Goal: Information Seeking & Learning: Learn about a topic

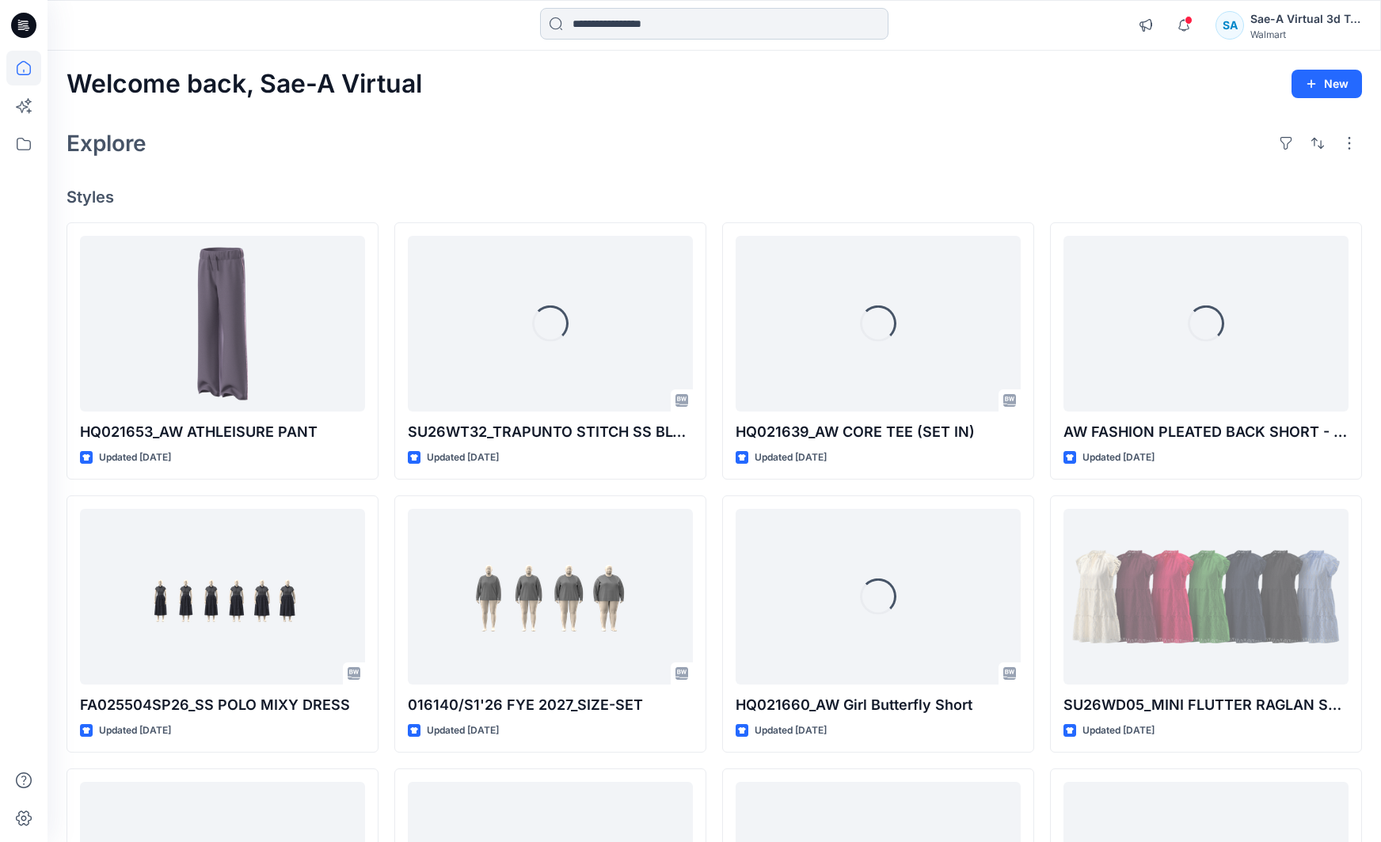
click at [749, 32] on input at bounding box center [714, 24] width 348 height 32
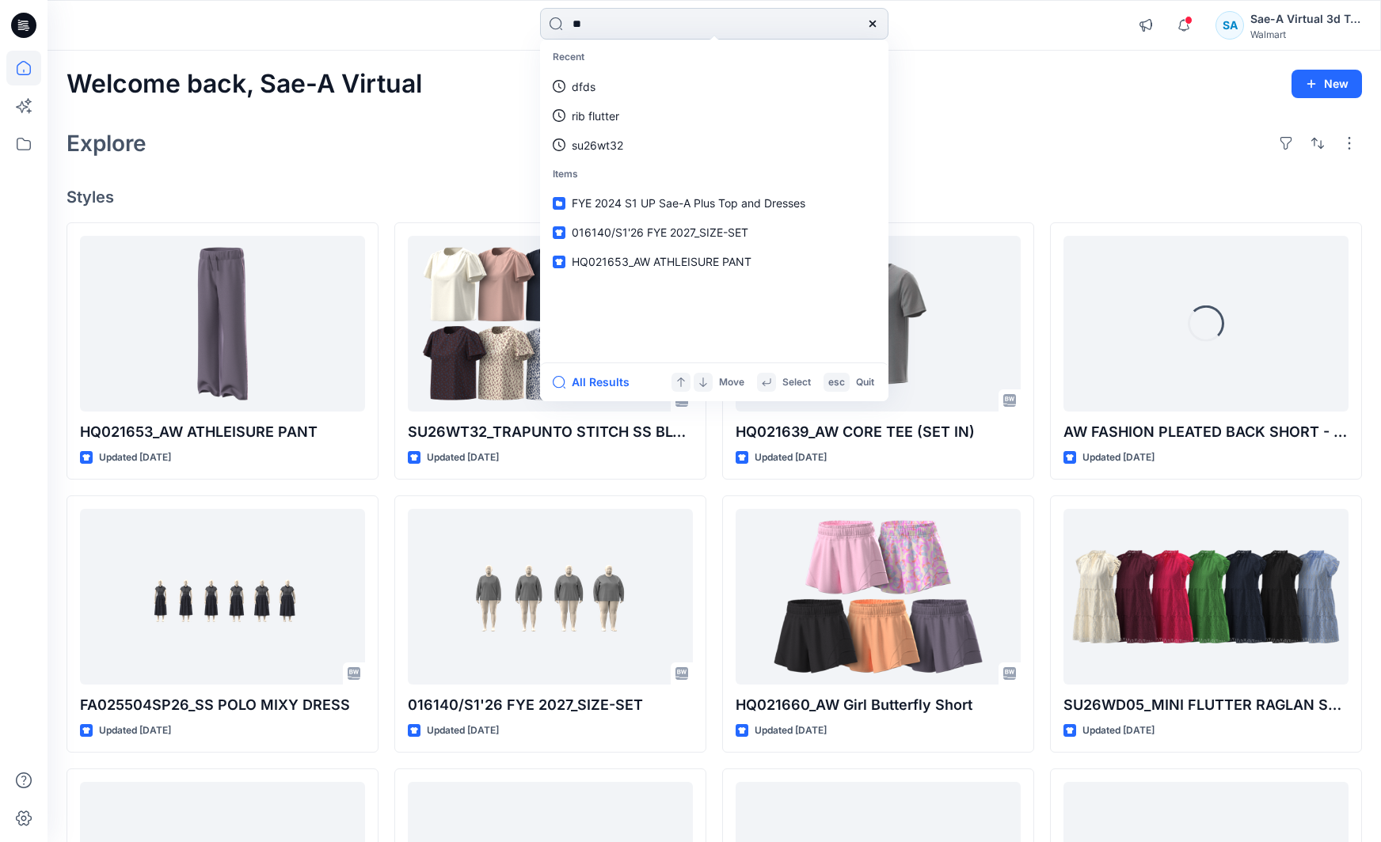
type input "*"
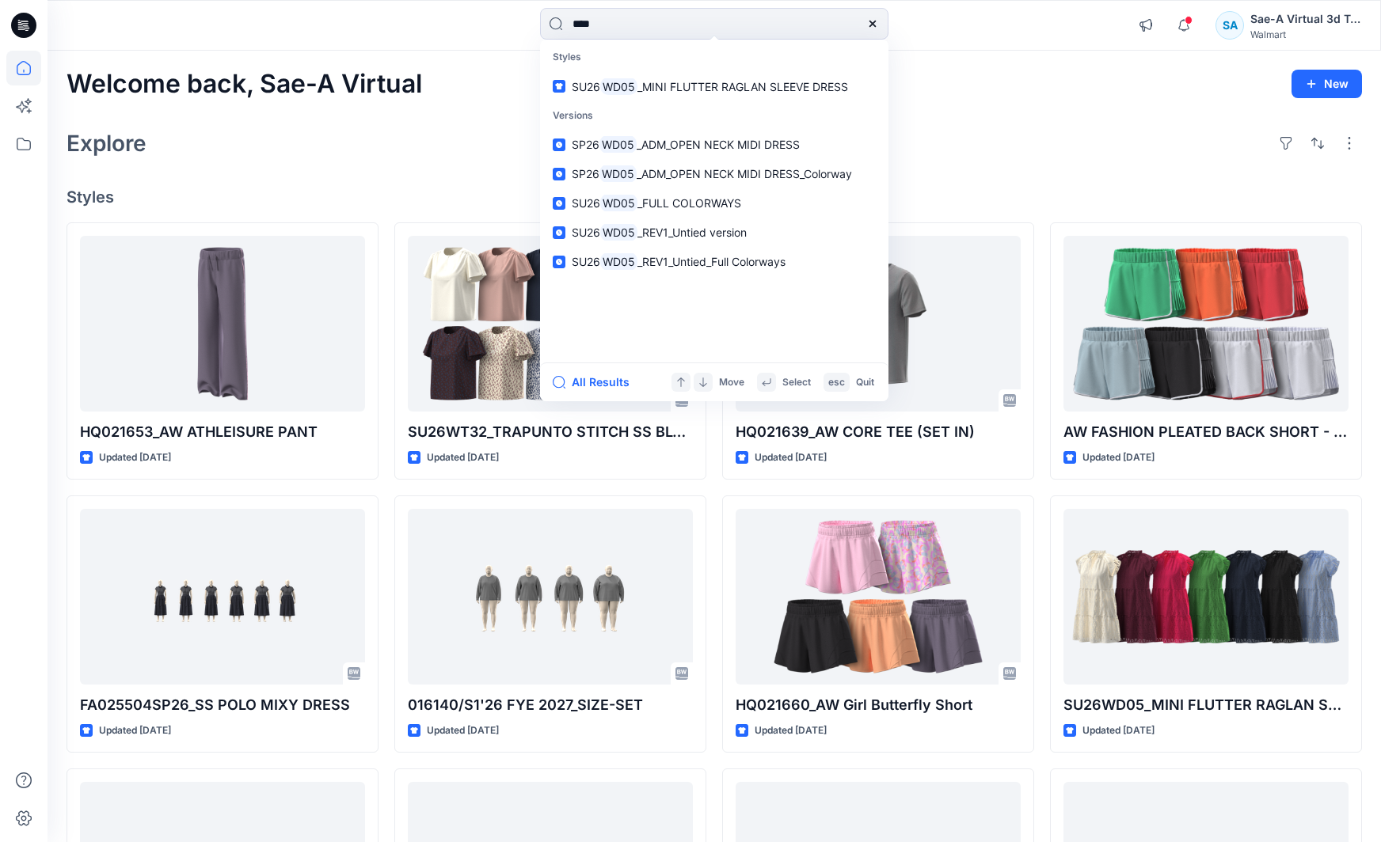
type input "****"
click at [759, 93] on span "_MINI FLUTTER RAGLAN SLEEVE DRESS" at bounding box center [742, 86] width 211 height 13
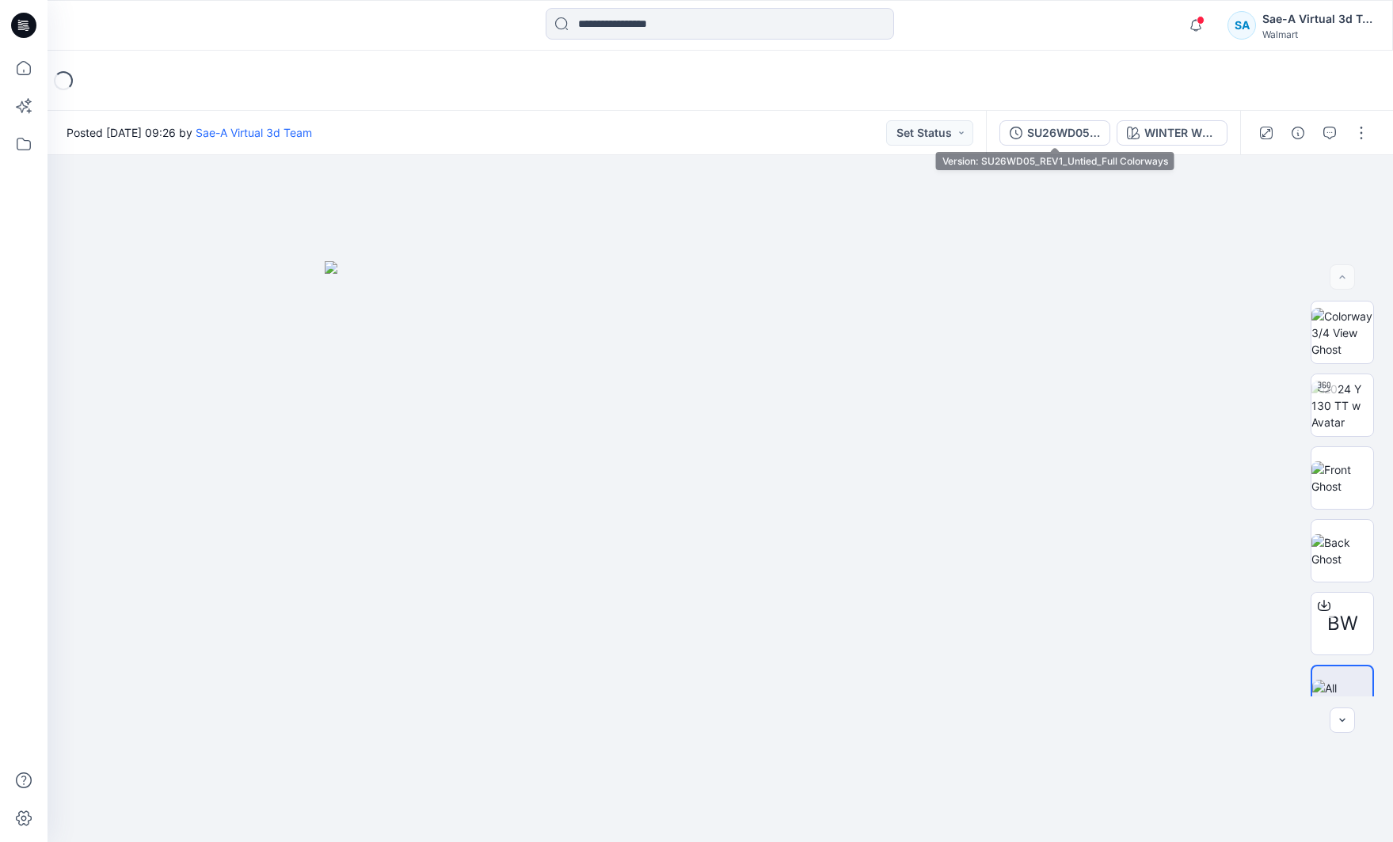
drag, startPoint x: 1061, startPoint y: 132, endPoint x: 1062, endPoint y: 140, distance: 8.1
click at [1060, 131] on div "SU26WD05_REV1_Untied_Full Colorways" at bounding box center [1063, 132] width 73 height 17
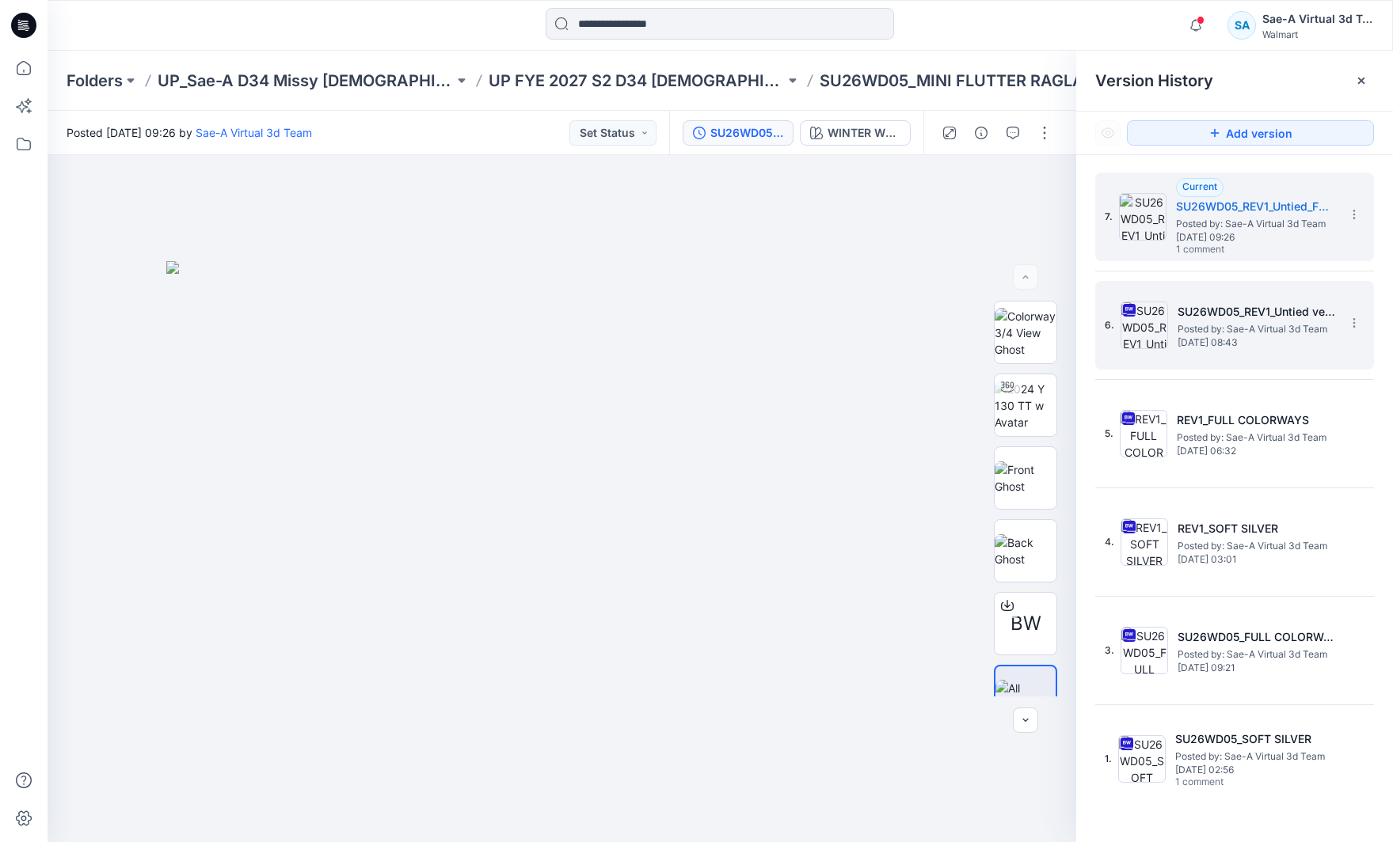
click at [1228, 327] on span "Posted by: Sae-A Virtual 3d Team" at bounding box center [1256, 329] width 158 height 16
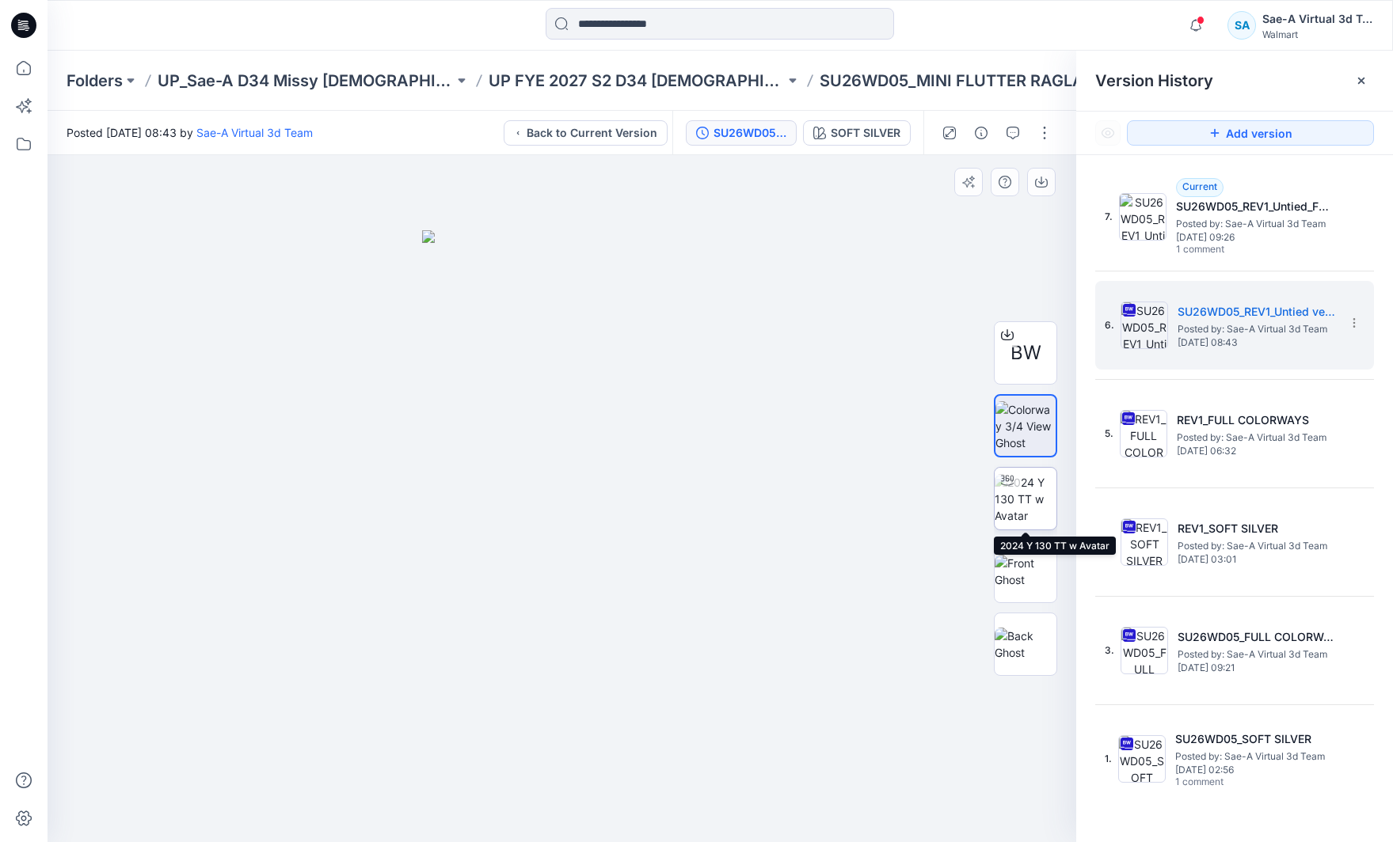
click at [1045, 515] on img at bounding box center [1025, 499] width 62 height 50
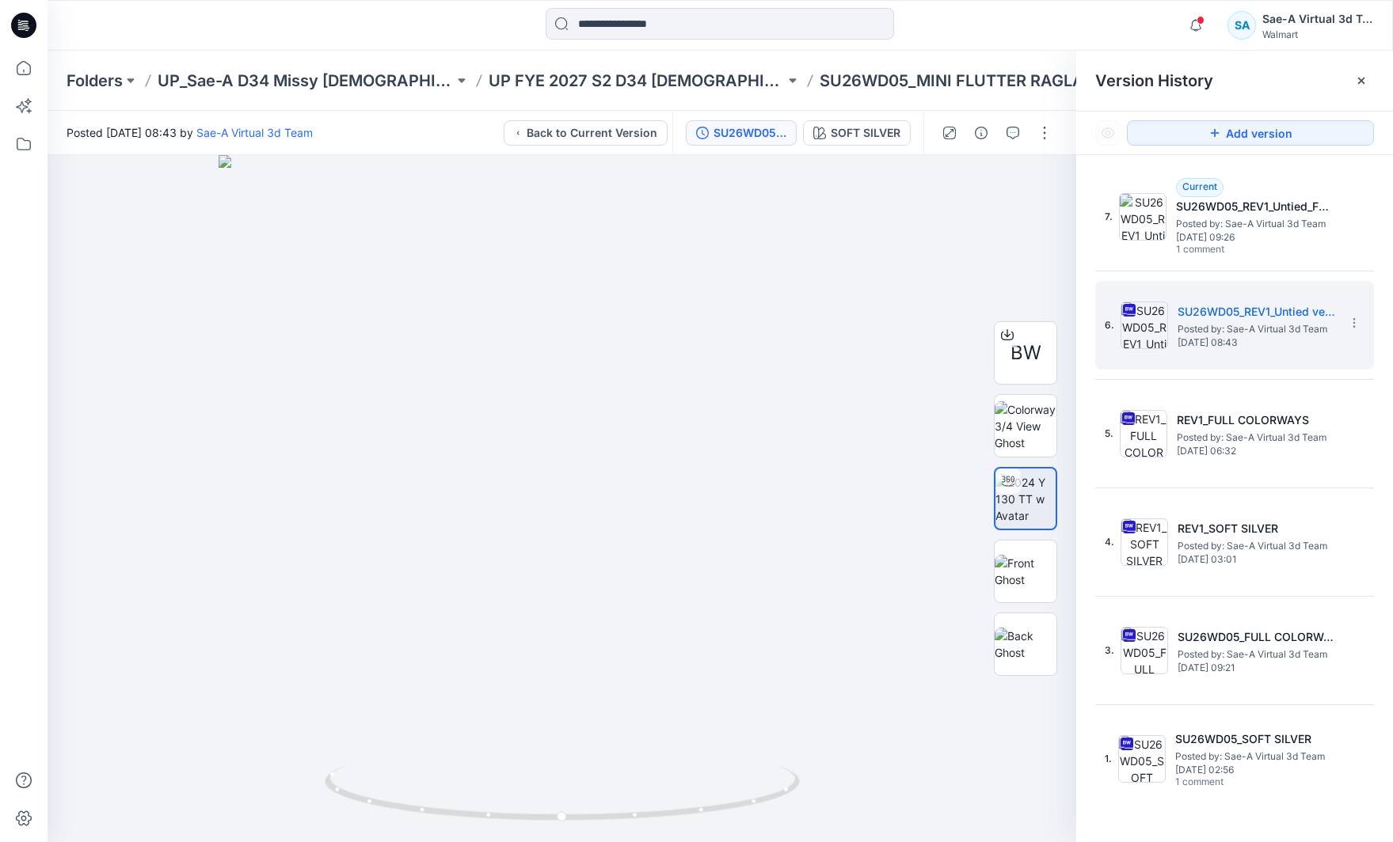
drag, startPoint x: 23, startPoint y: 28, endPoint x: 40, endPoint y: 36, distance: 19.1
click at [23, 27] on icon at bounding box center [23, 25] width 25 height 51
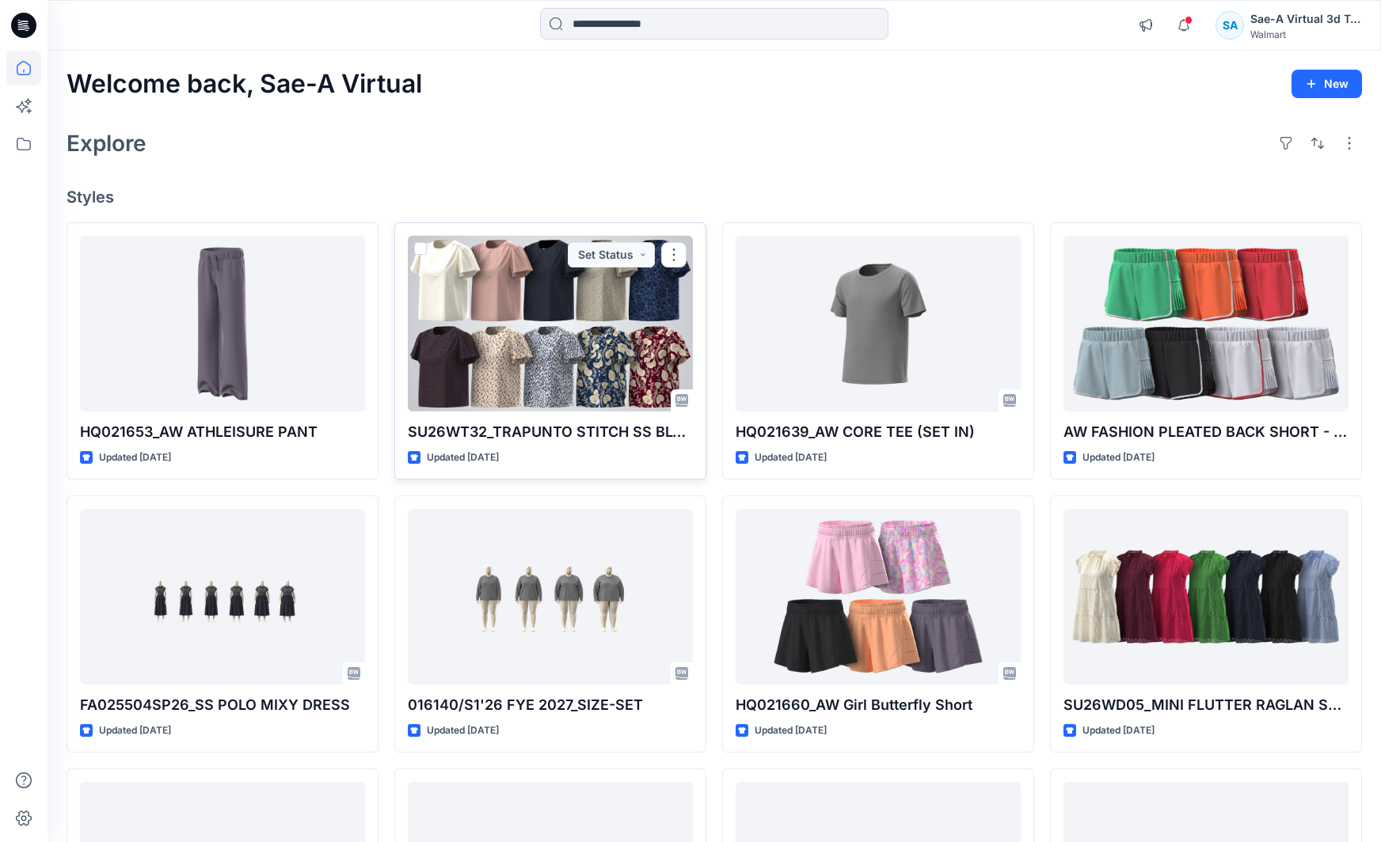
click at [499, 349] on div at bounding box center [550, 324] width 285 height 176
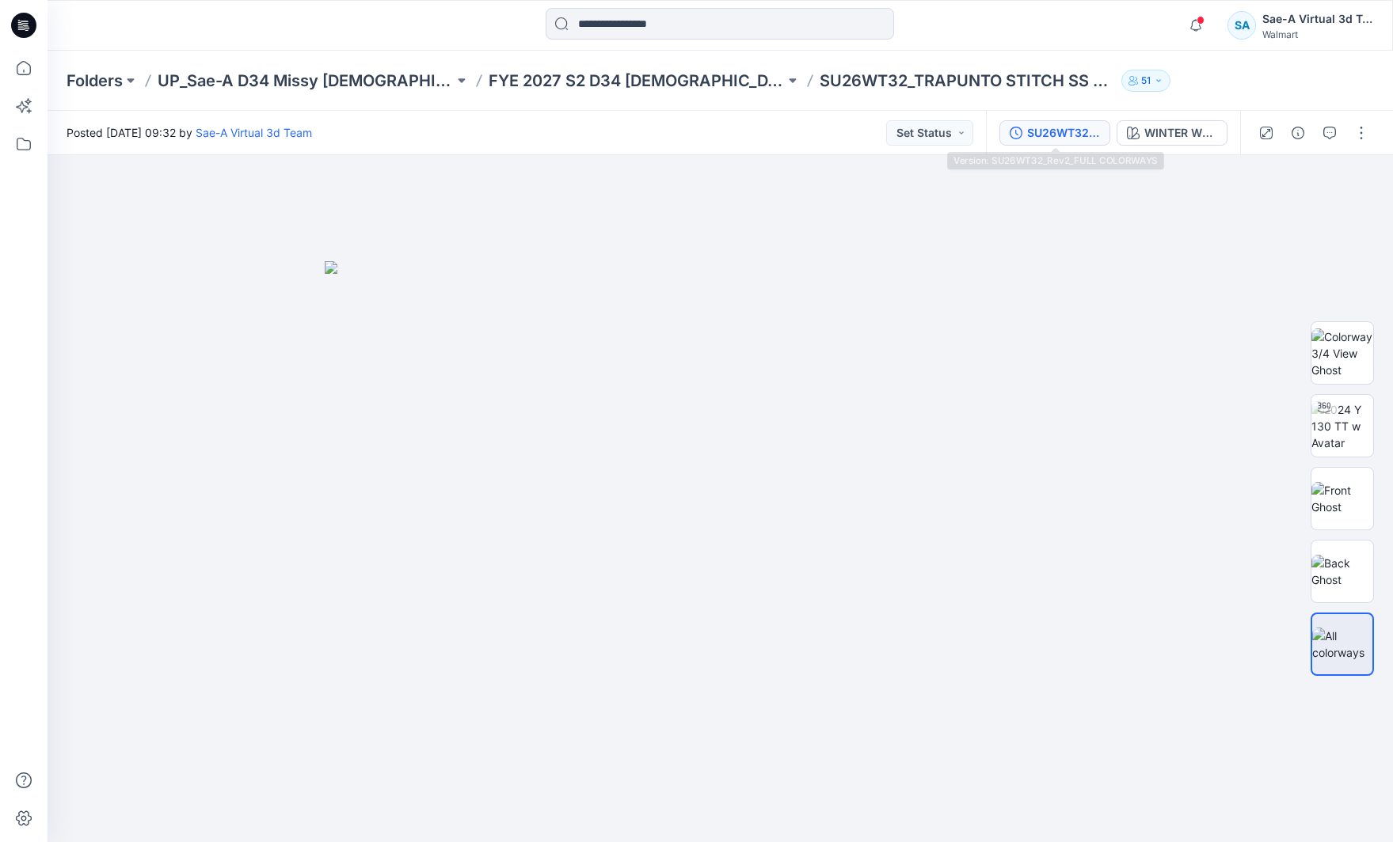
click at [1065, 133] on div "SU26WT32_Rev2_FULL COLORWAYS" at bounding box center [1063, 132] width 73 height 17
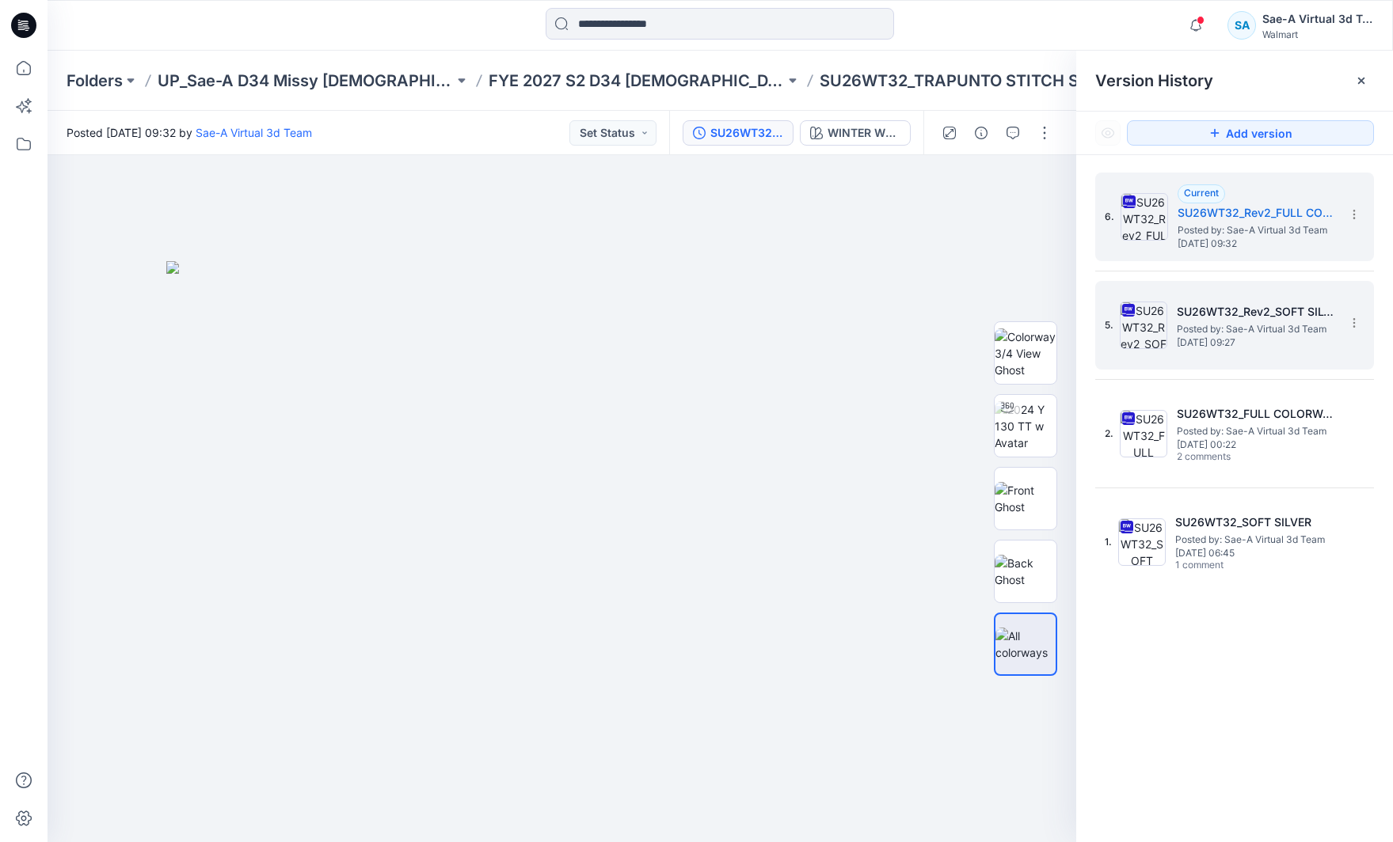
click at [1246, 344] on span "[DATE] 09:27" at bounding box center [1255, 342] width 158 height 11
